Goal: Transaction & Acquisition: Purchase product/service

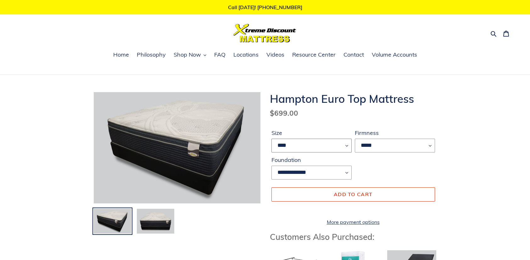
click at [346, 145] on select "**** ******* **** ***** ****" at bounding box center [312, 146] width 80 height 14
select select "*****"
click at [272, 139] on select "**** ******* **** ***** ****" at bounding box center [312, 146] width 80 height 14
click at [247, 55] on span "Locations" at bounding box center [245, 55] width 25 height 8
